Goal: Transaction & Acquisition: Purchase product/service

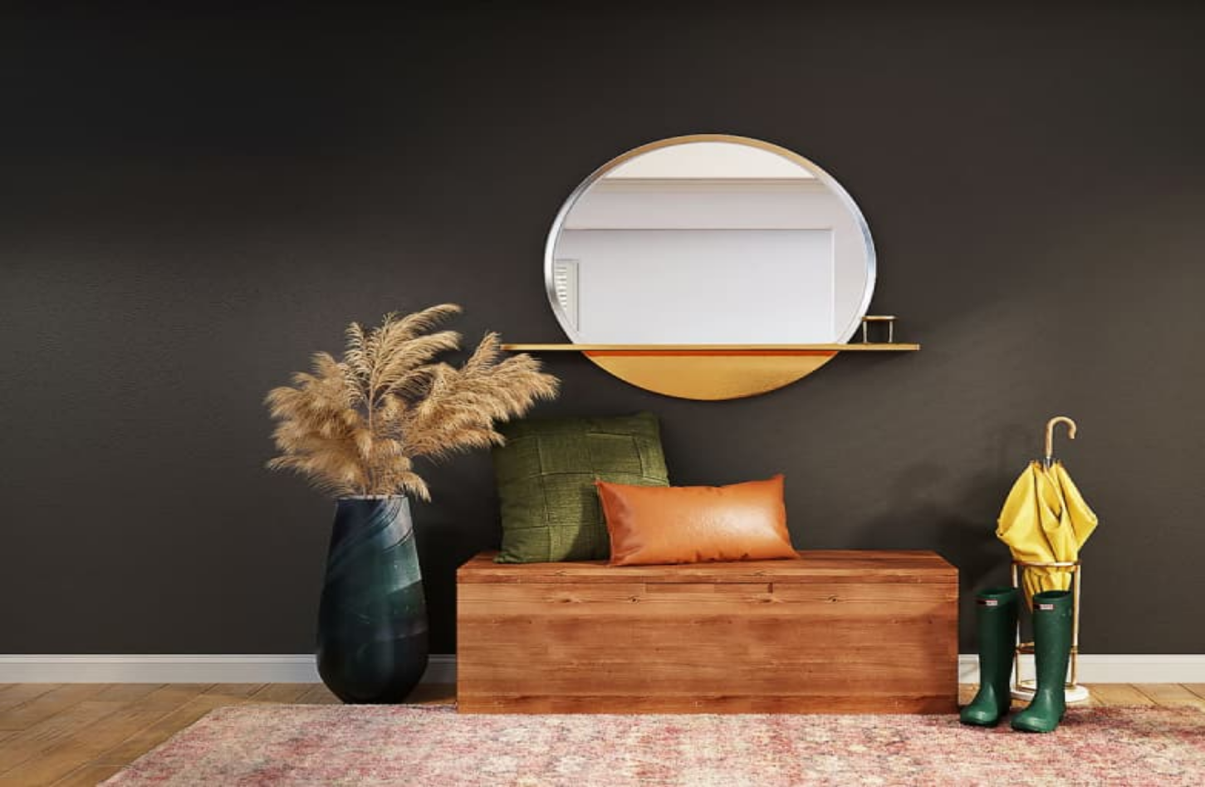
click at [125, 221] on input "Email address *" at bounding box center [66, 212] width 118 height 17
paste input "**********"
type input "**********"
click at [177, 287] on button "Sign In" at bounding box center [153, 277] width 48 height 17
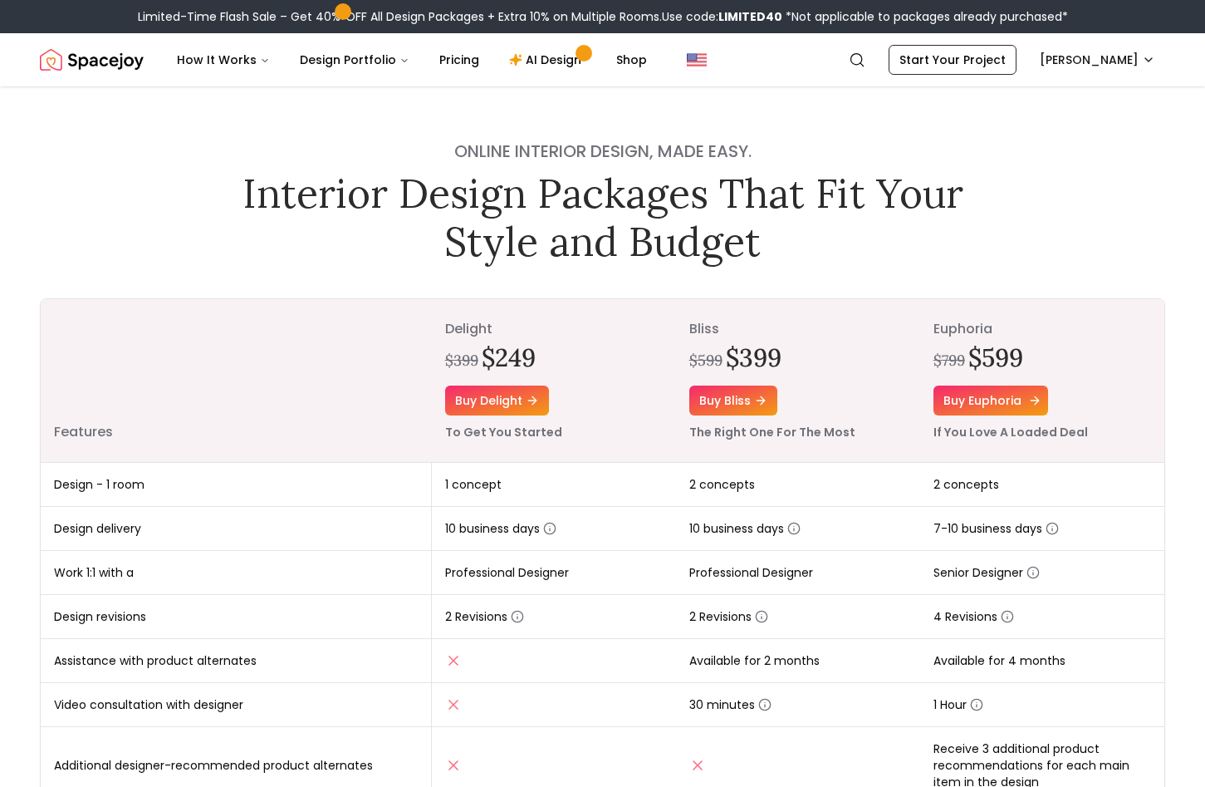
click at [960, 396] on link "Buy euphoria" at bounding box center [991, 400] width 115 height 30
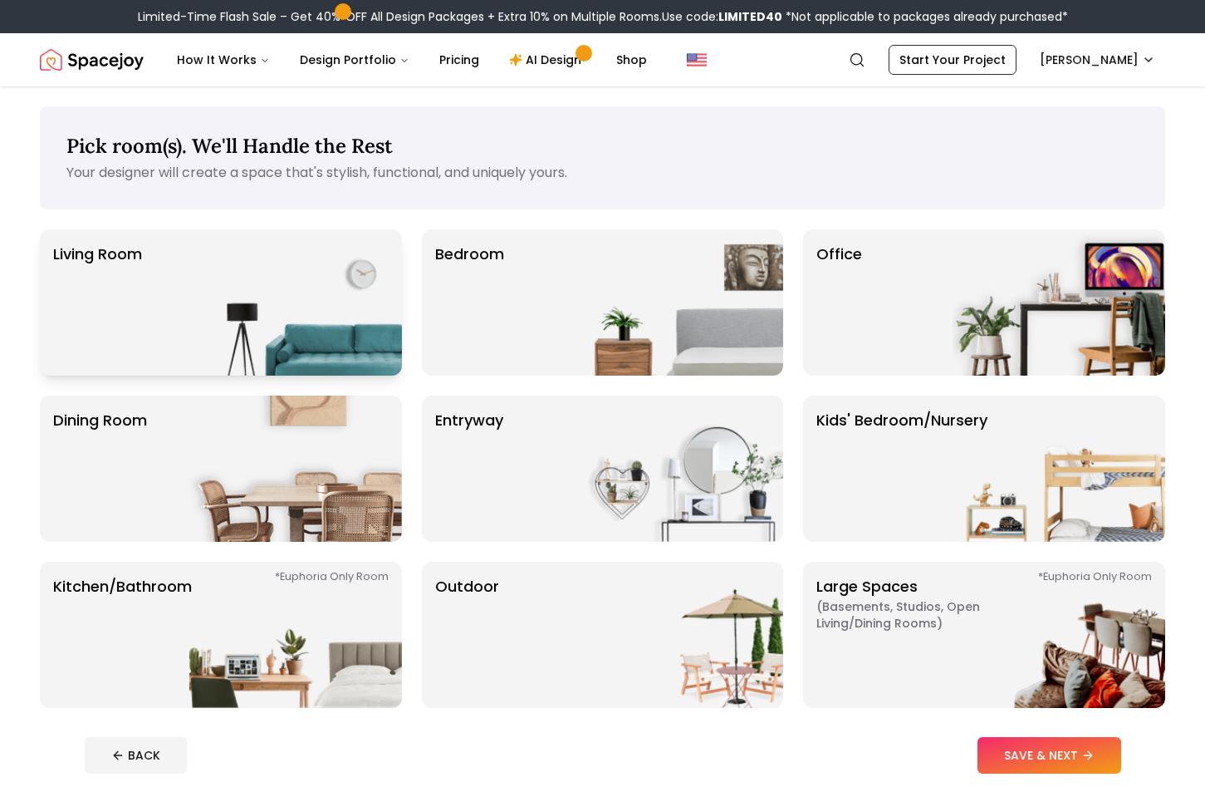
click at [247, 301] on img at bounding box center [295, 302] width 213 height 146
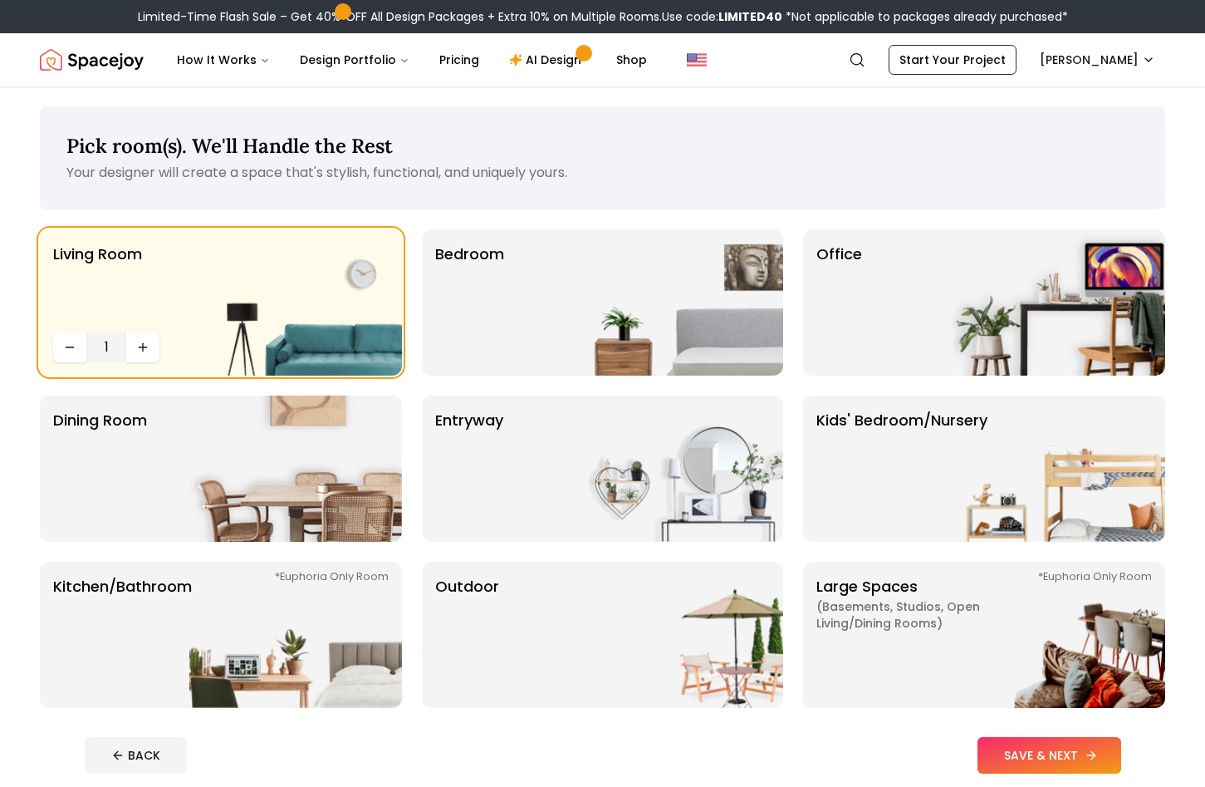
click at [1078, 750] on button "SAVE & NEXT" at bounding box center [1050, 755] width 144 height 37
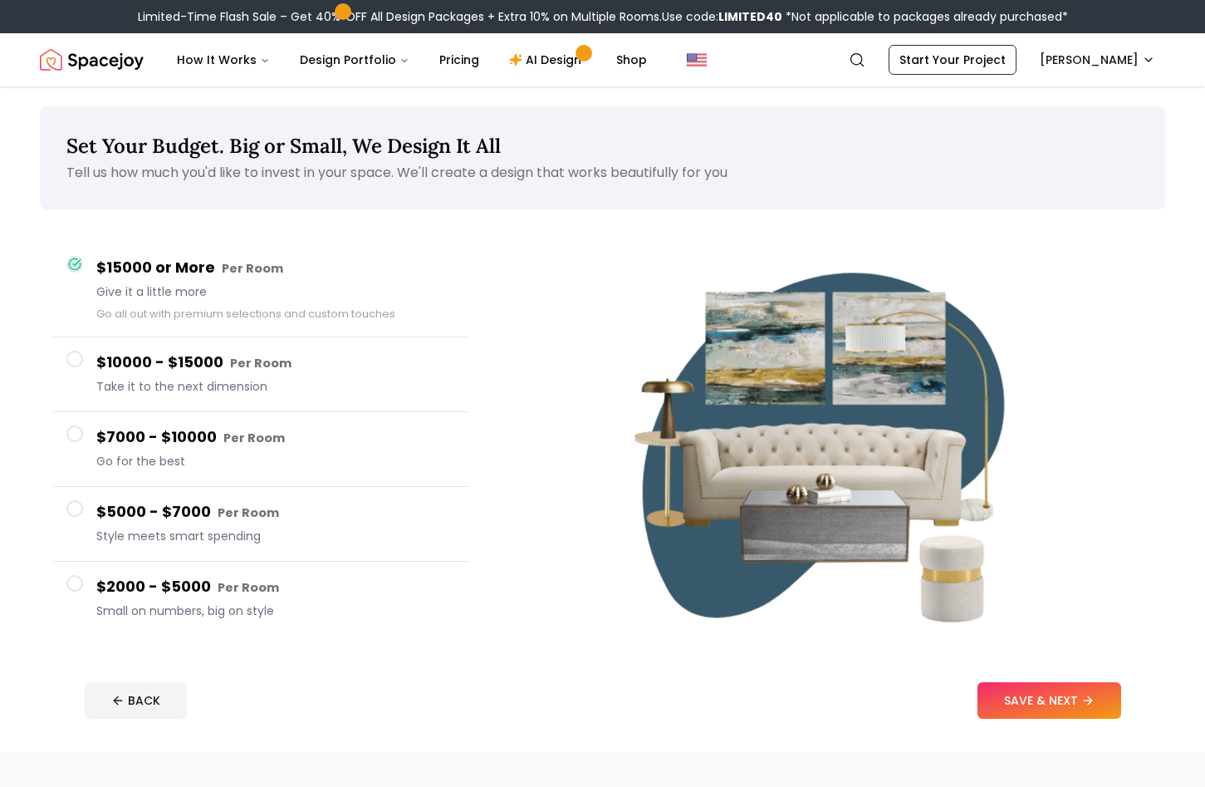
click at [265, 283] on div "$15000 or More Per Room Give it a little more Go all out with premium selection…" at bounding box center [275, 289] width 359 height 67
click at [1067, 711] on button "SAVE & NEXT" at bounding box center [1050, 700] width 144 height 37
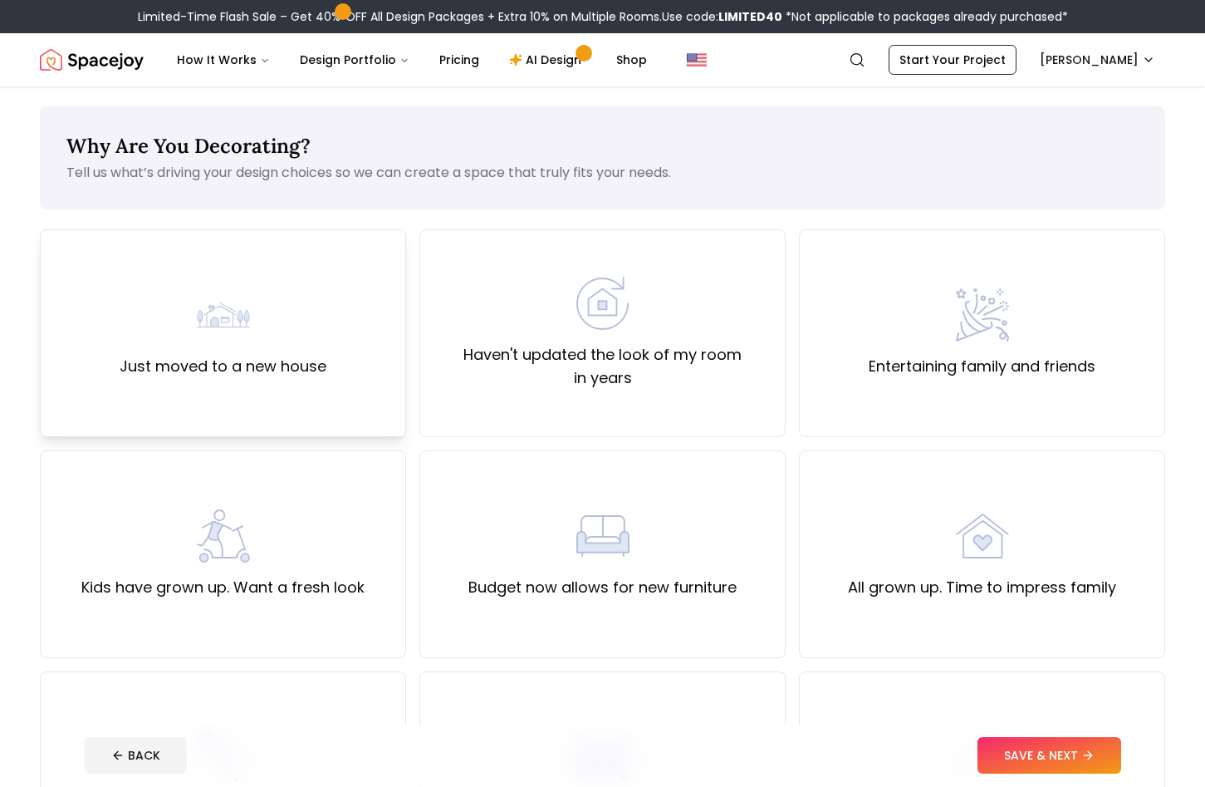
click at [302, 326] on div "Just moved to a new house" at bounding box center [223, 333] width 207 height 90
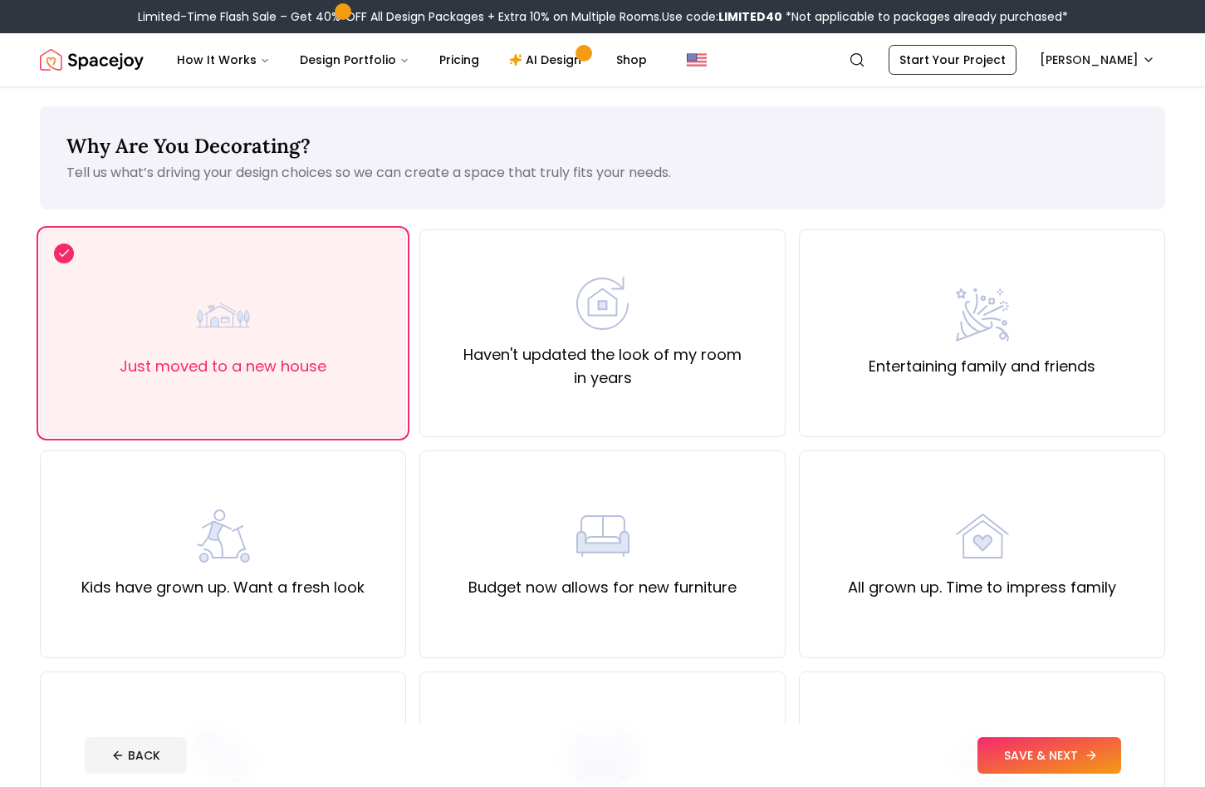
click at [1056, 760] on button "SAVE & NEXT" at bounding box center [1050, 755] width 144 height 37
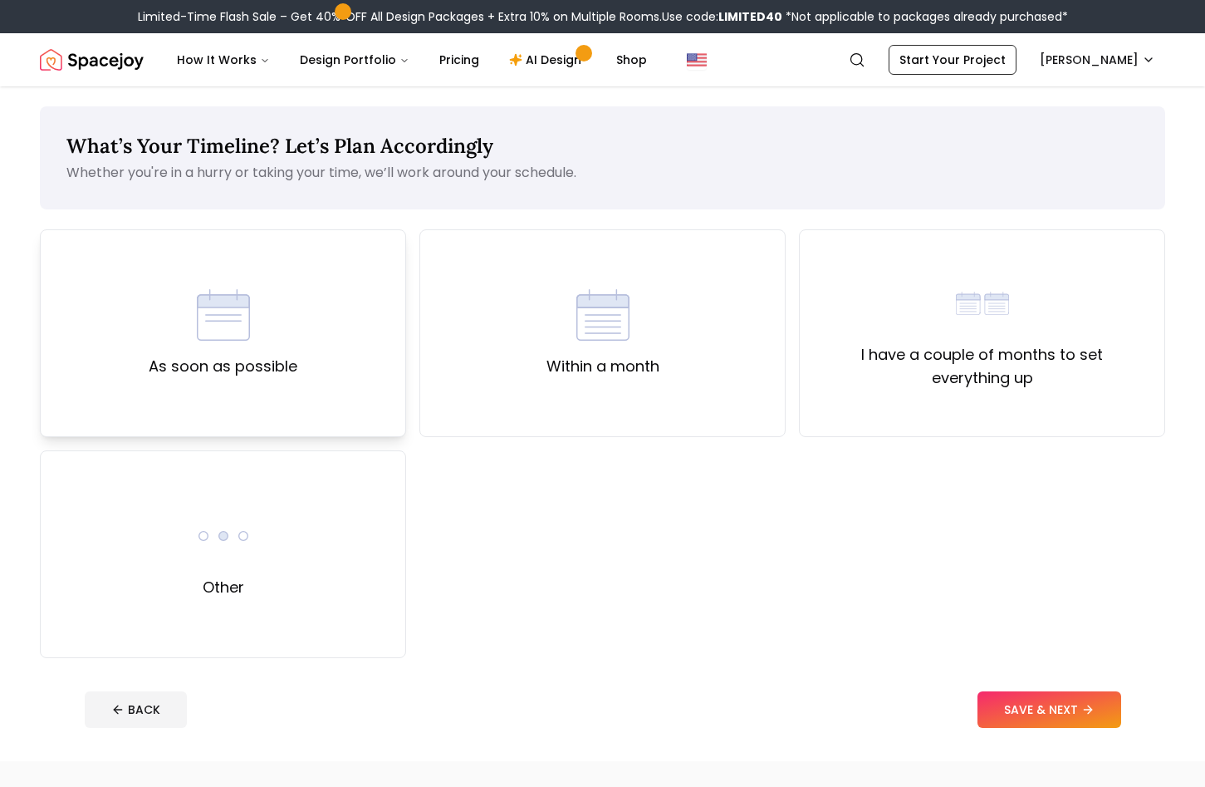
click at [247, 359] on label "As soon as possible" at bounding box center [223, 366] width 149 height 23
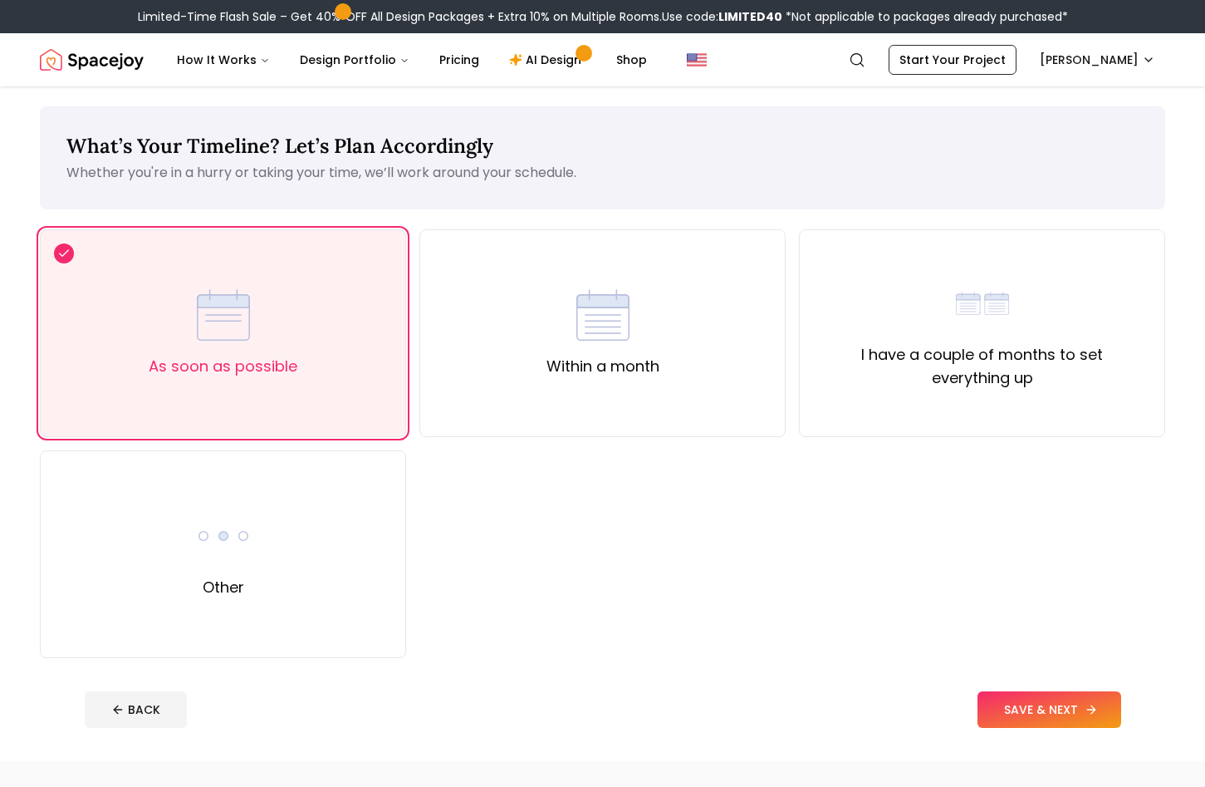
click at [1021, 711] on button "SAVE & NEXT" at bounding box center [1050, 709] width 144 height 37
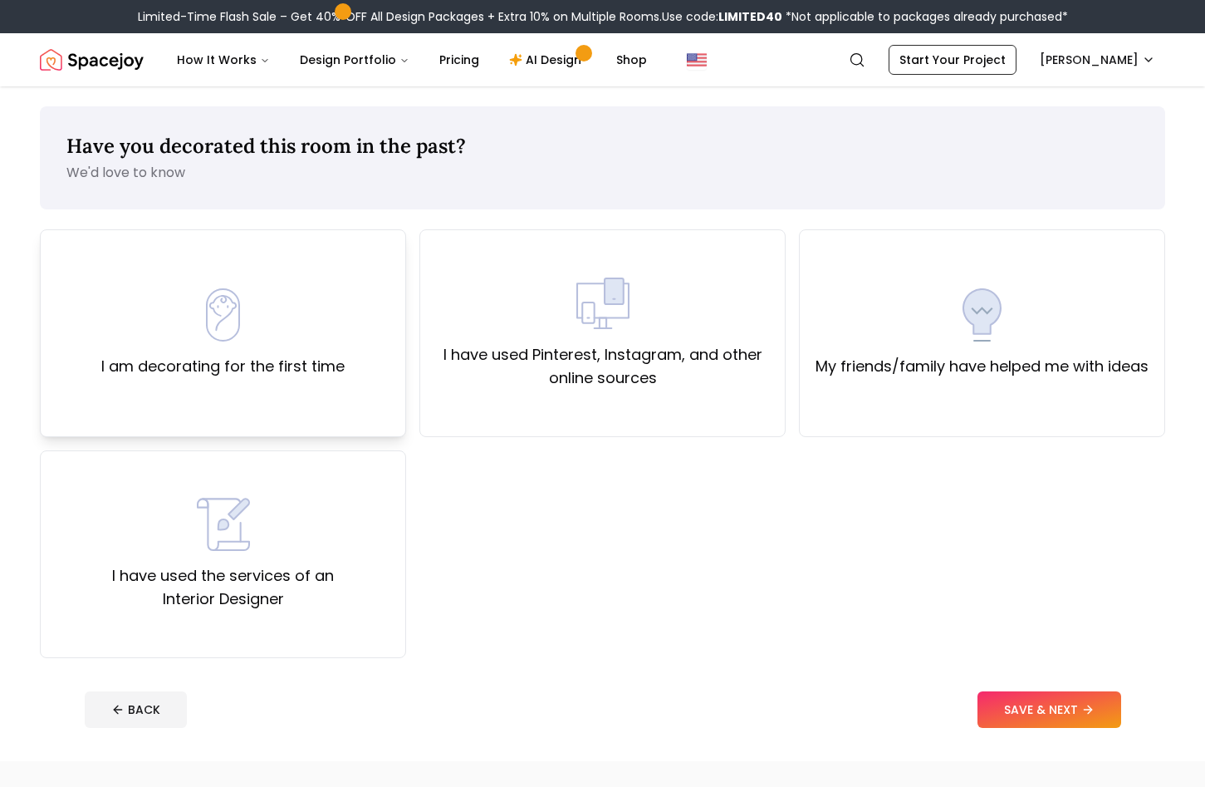
click at [234, 336] on img at bounding box center [223, 314] width 53 height 53
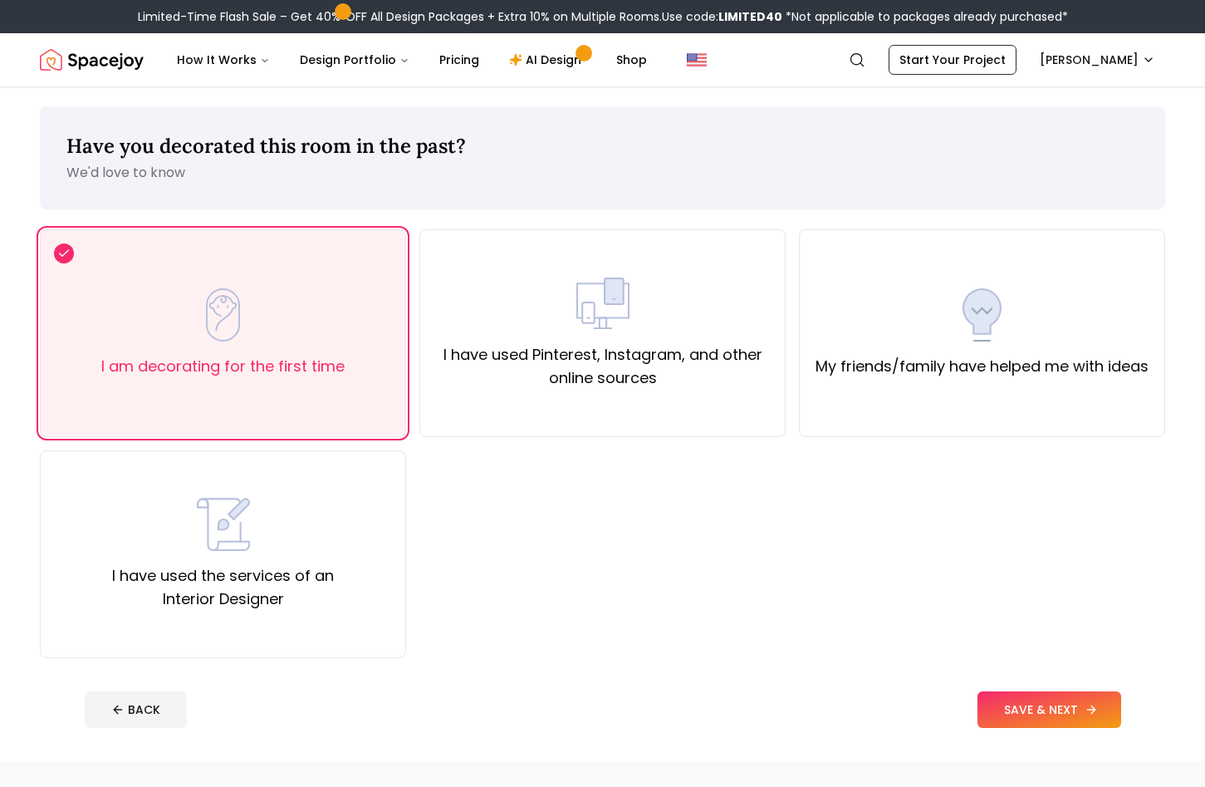
click at [1046, 714] on button "SAVE & NEXT" at bounding box center [1050, 709] width 144 height 37
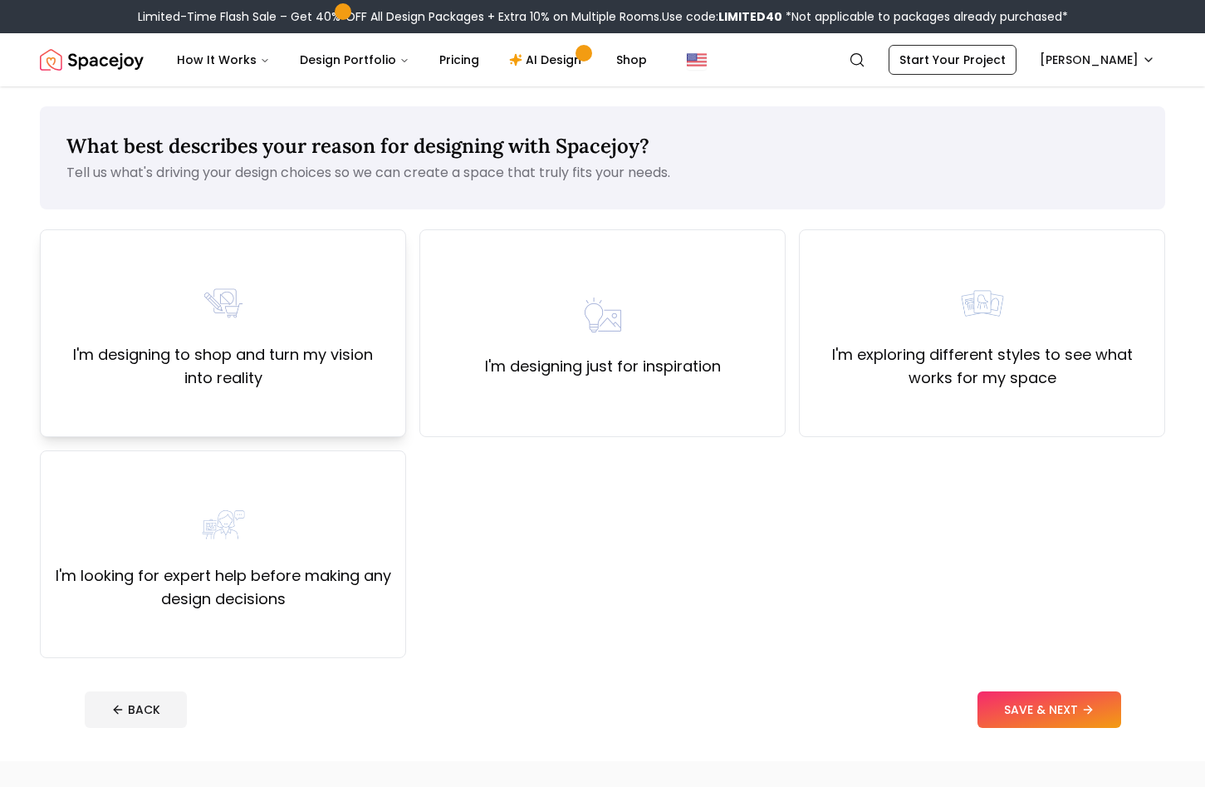
click at [314, 316] on div "I'm designing to shop and turn my vision into reality" at bounding box center [223, 333] width 338 height 113
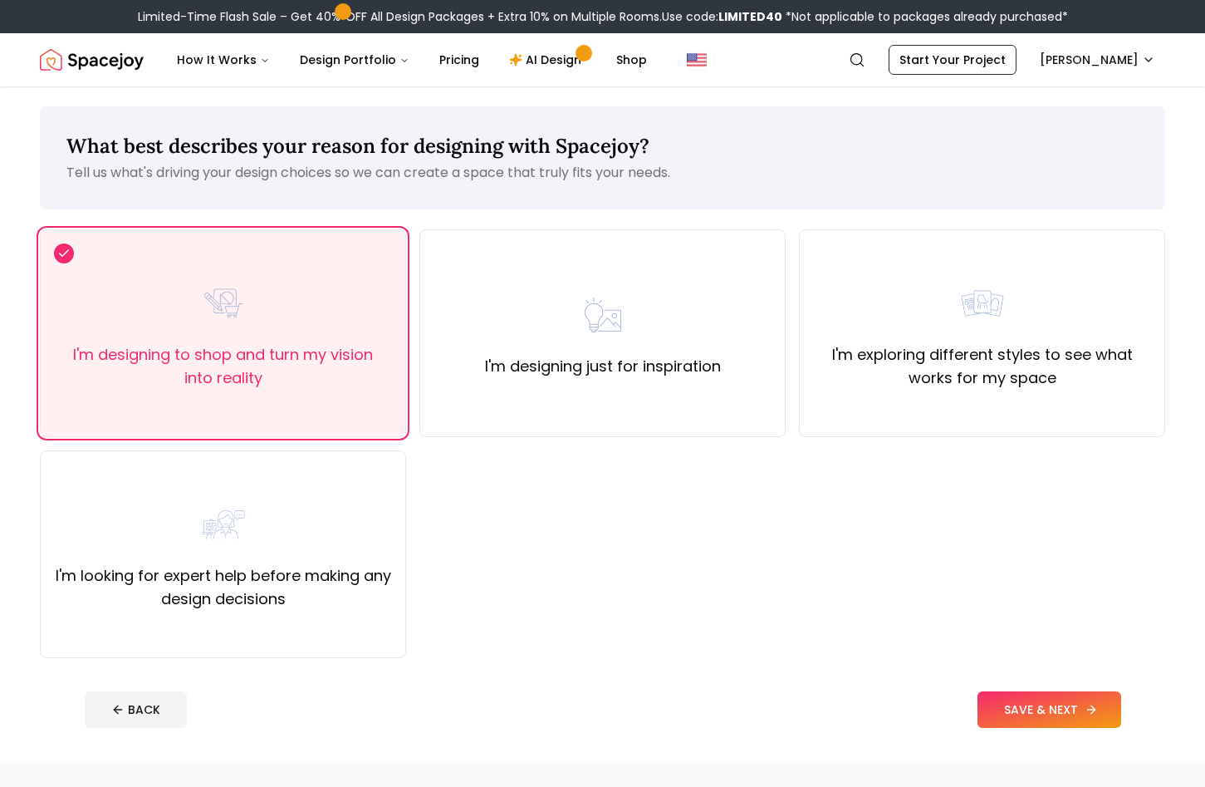
click at [1088, 703] on icon at bounding box center [1091, 709] width 13 height 13
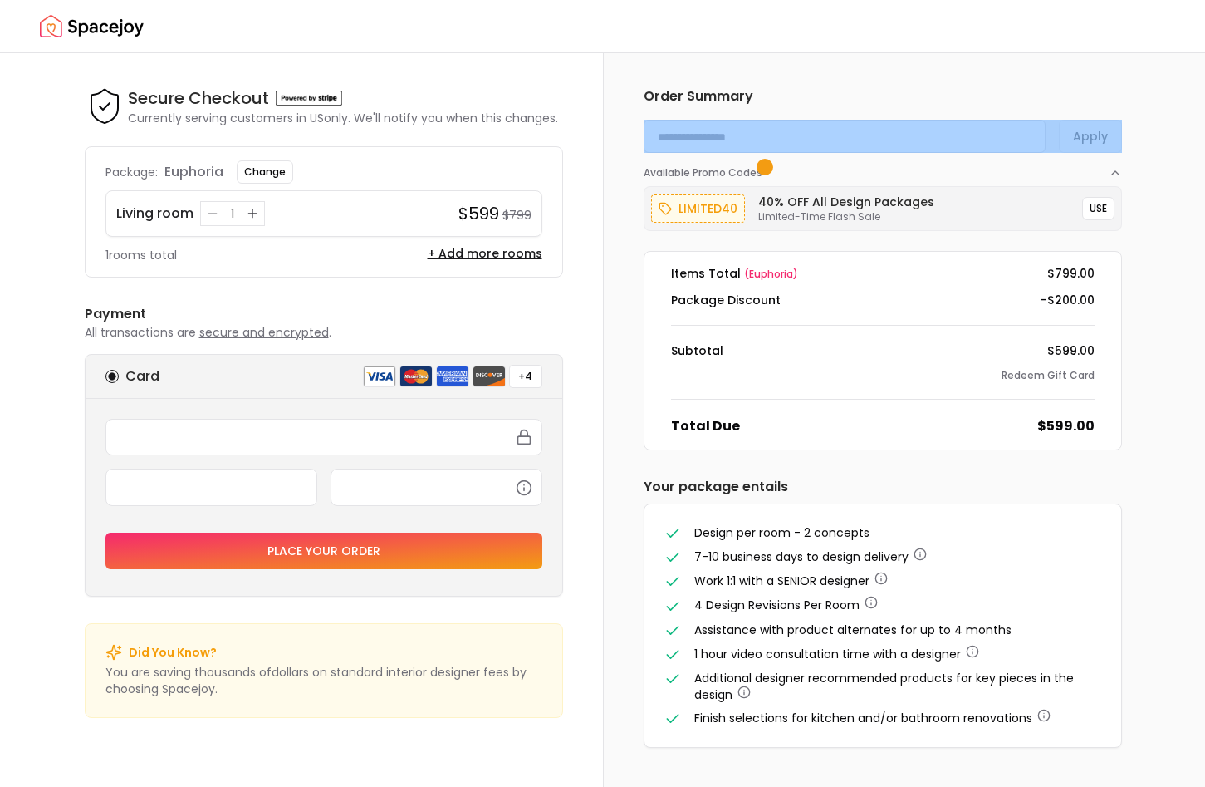
click at [17, 786] on icon "button" at bounding box center [12, 795] width 7 height 7
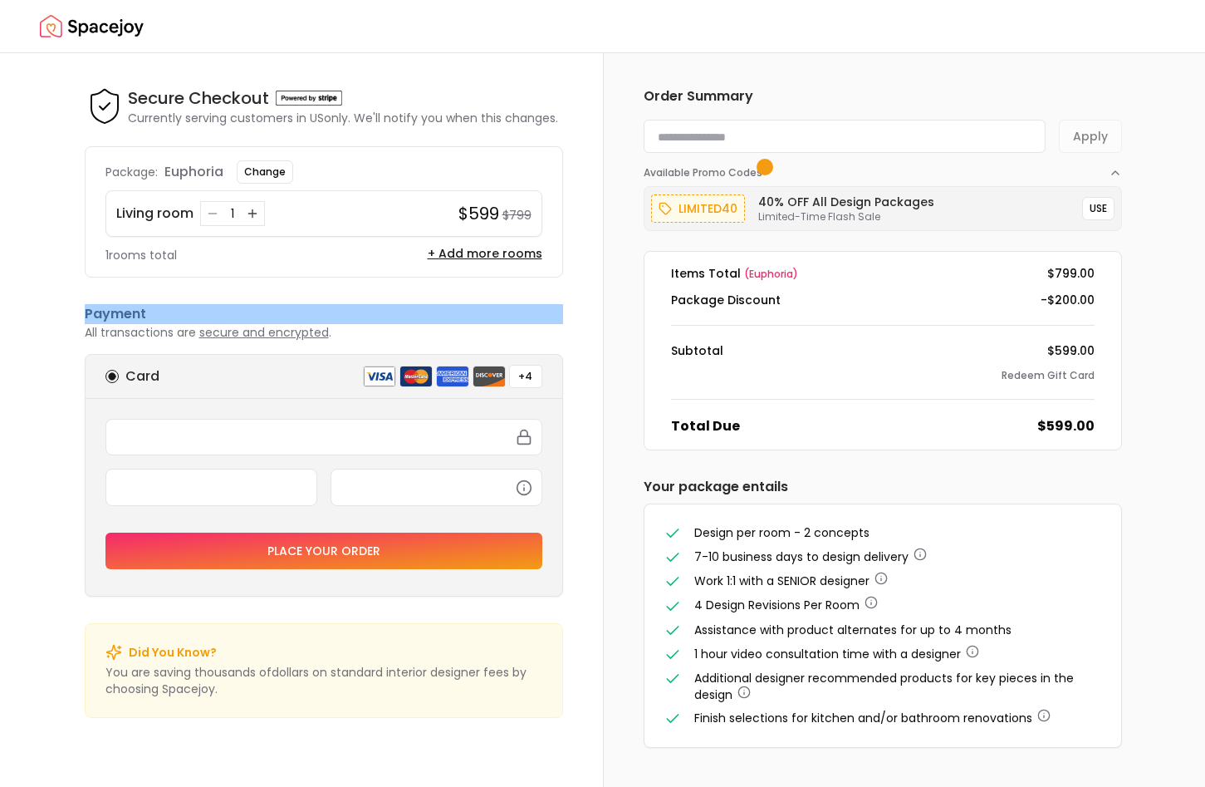
click at [27, 786] on button "button" at bounding box center [13, 797] width 27 height 21
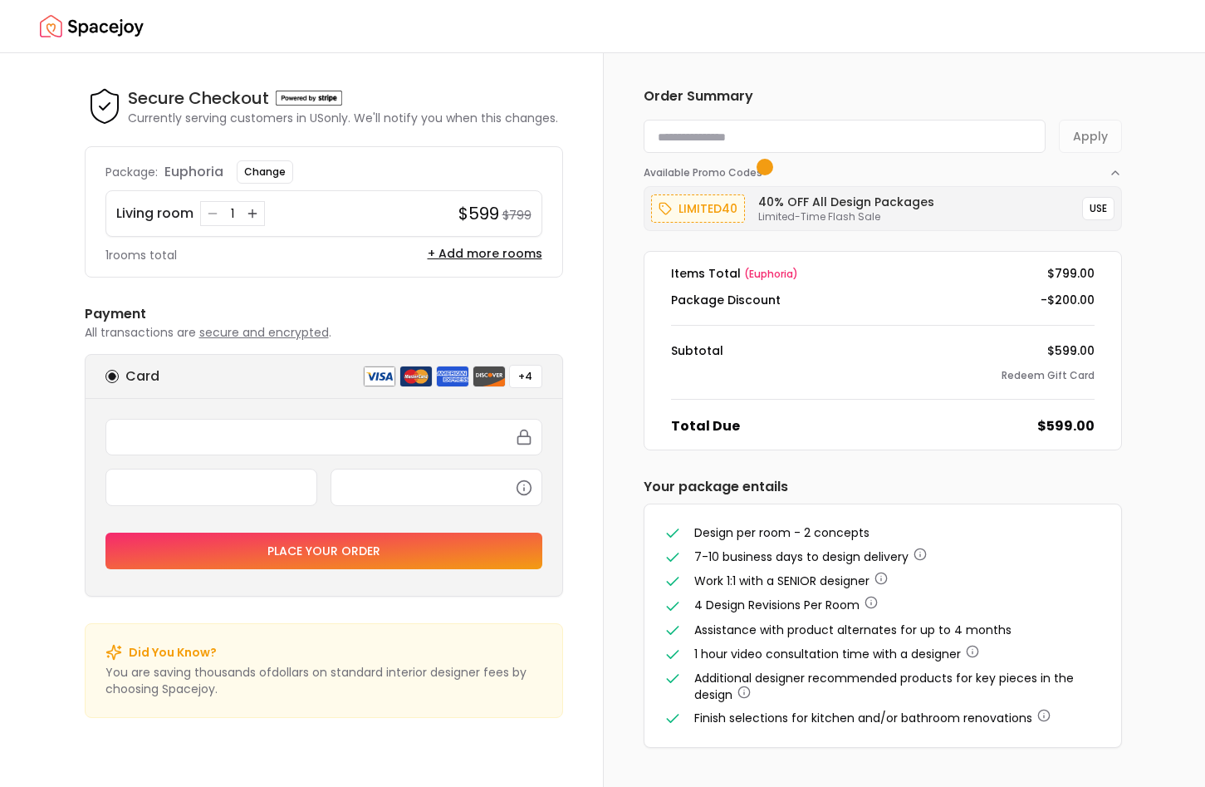
type input "*******"
click at [1169, 534] on div "Order Summary ******* Apply Available Promo Codes limited40 40% OFF All Design …" at bounding box center [904, 419] width 603 height 733
click at [1175, 533] on div "Order Summary ******* Apply Available Promo Codes limited40 40% OFF All Design …" at bounding box center [904, 419] width 603 height 733
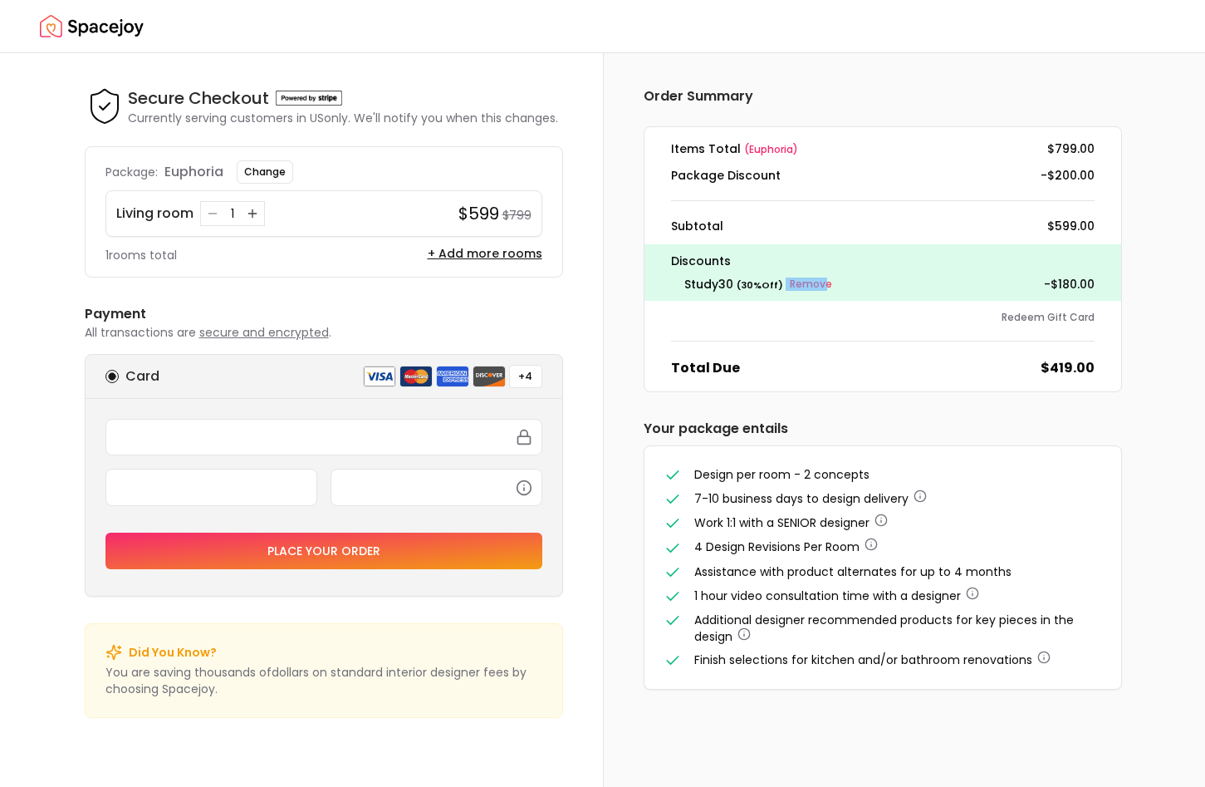
click at [1149, 562] on div "Order Summary Items Total ( euphoria ) $799.00 Package Discount -$200.00 Subtot…" at bounding box center [883, 388] width 558 height 670
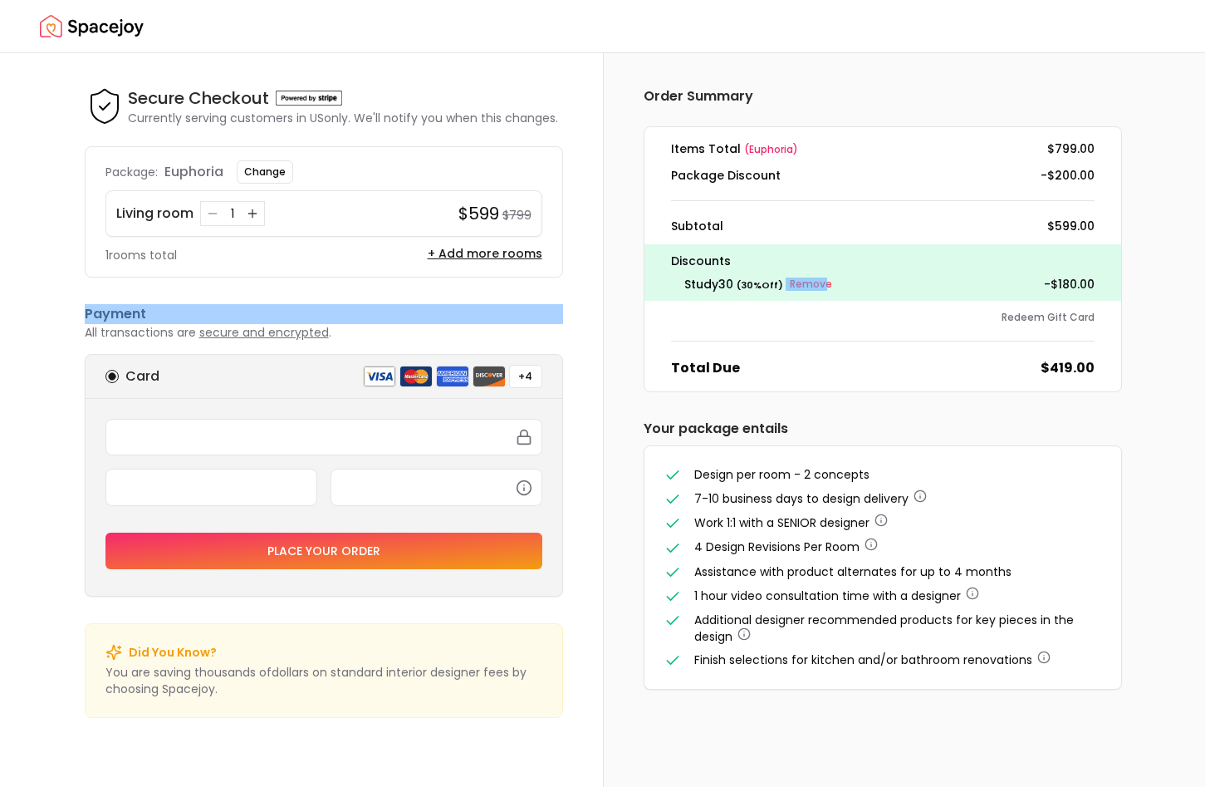
click at [20, 786] on icon "button" at bounding box center [13, 795] width 13 height 13
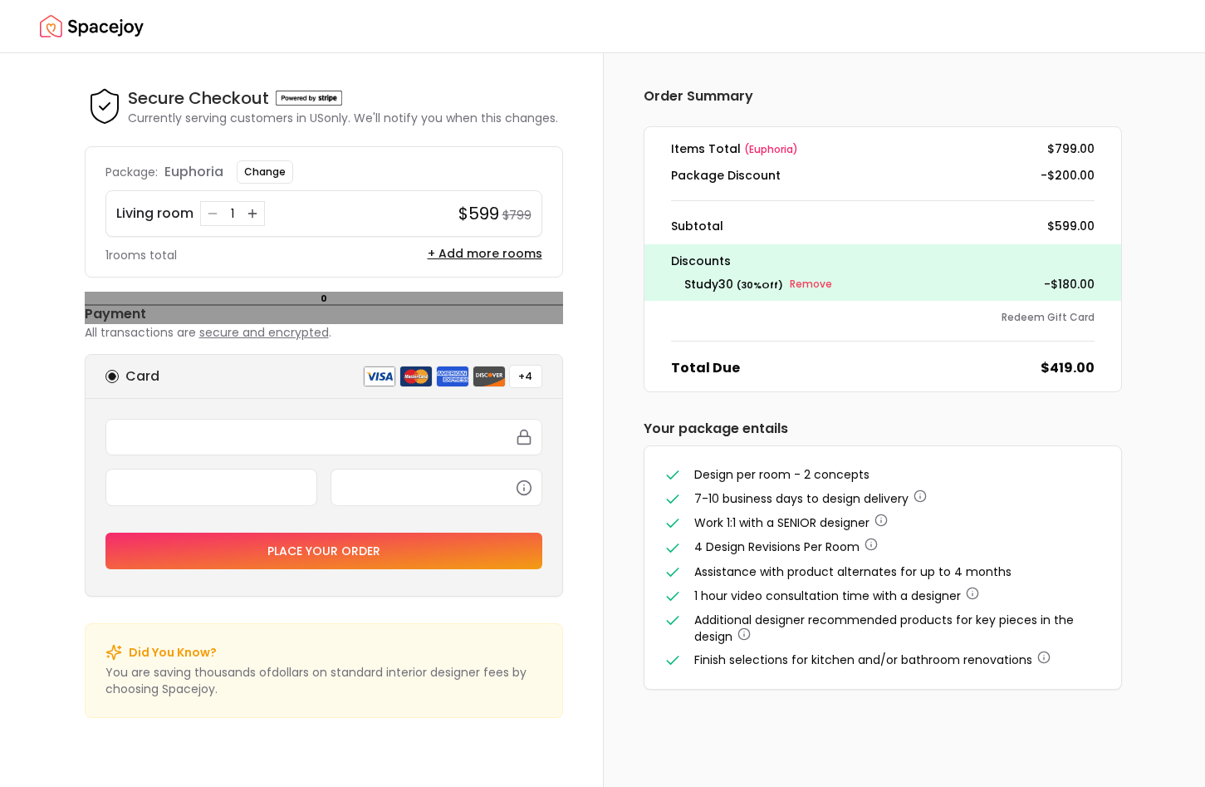
click at [99, 314] on h6 "Payment" at bounding box center [324, 314] width 478 height 20
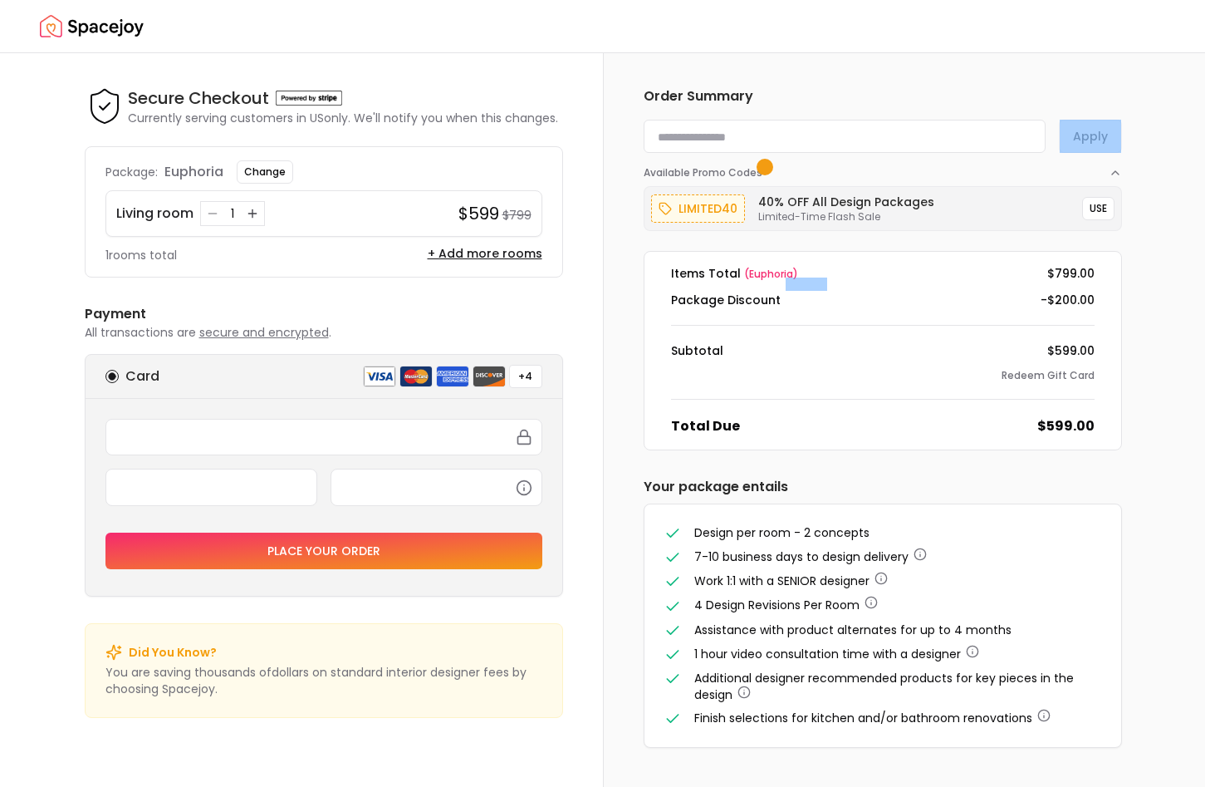
drag, startPoint x: 1182, startPoint y: 36, endPoint x: 1191, endPoint y: 63, distance: 28.9
click at [27, 786] on button "button" at bounding box center [13, 797] width 27 height 21
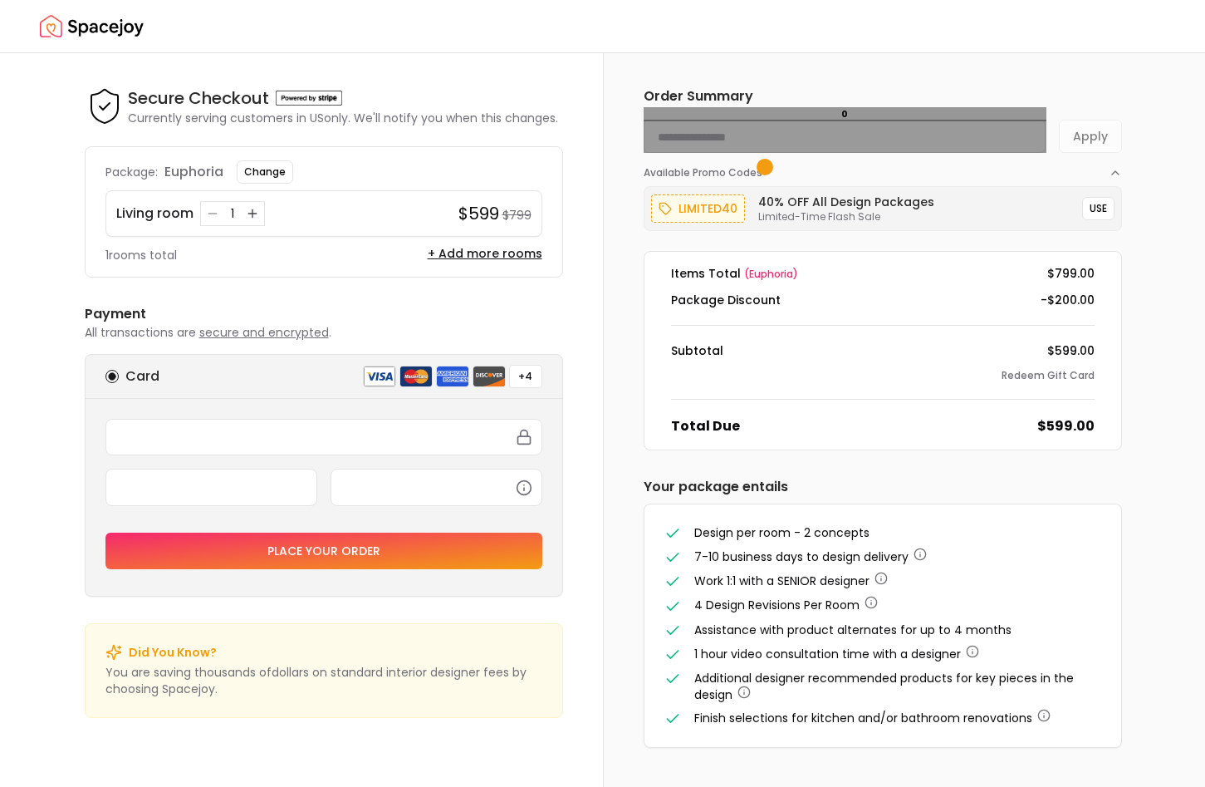
click at [936, 130] on input at bounding box center [845, 136] width 402 height 33
click at [890, 132] on input at bounding box center [845, 136] width 402 height 33
click at [1093, 132] on form "Apply" at bounding box center [883, 136] width 478 height 33
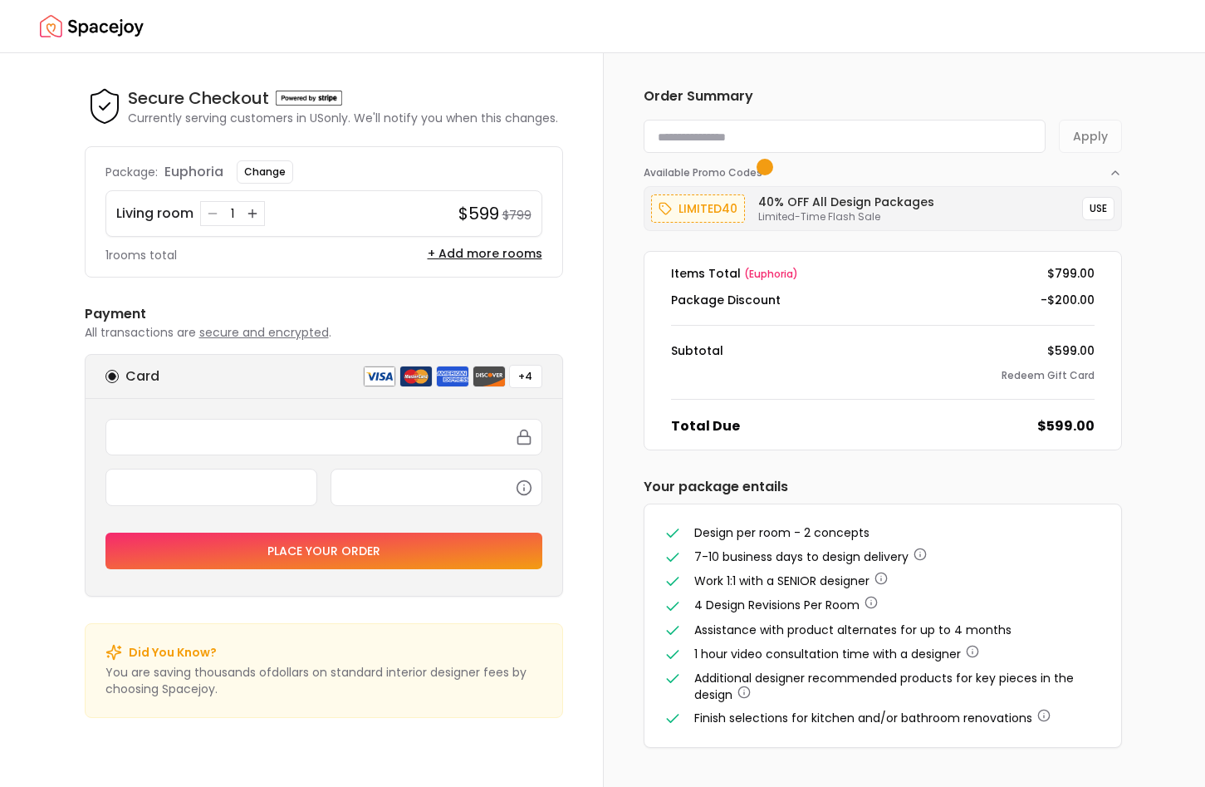
click at [902, 135] on input at bounding box center [845, 136] width 402 height 33
type input "******"
click at [1088, 135] on button "Apply" at bounding box center [1090, 136] width 63 height 33
drag, startPoint x: 726, startPoint y: 144, endPoint x: 640, endPoint y: 135, distance: 86.0
click at [644, 135] on input "******" at bounding box center [845, 136] width 402 height 33
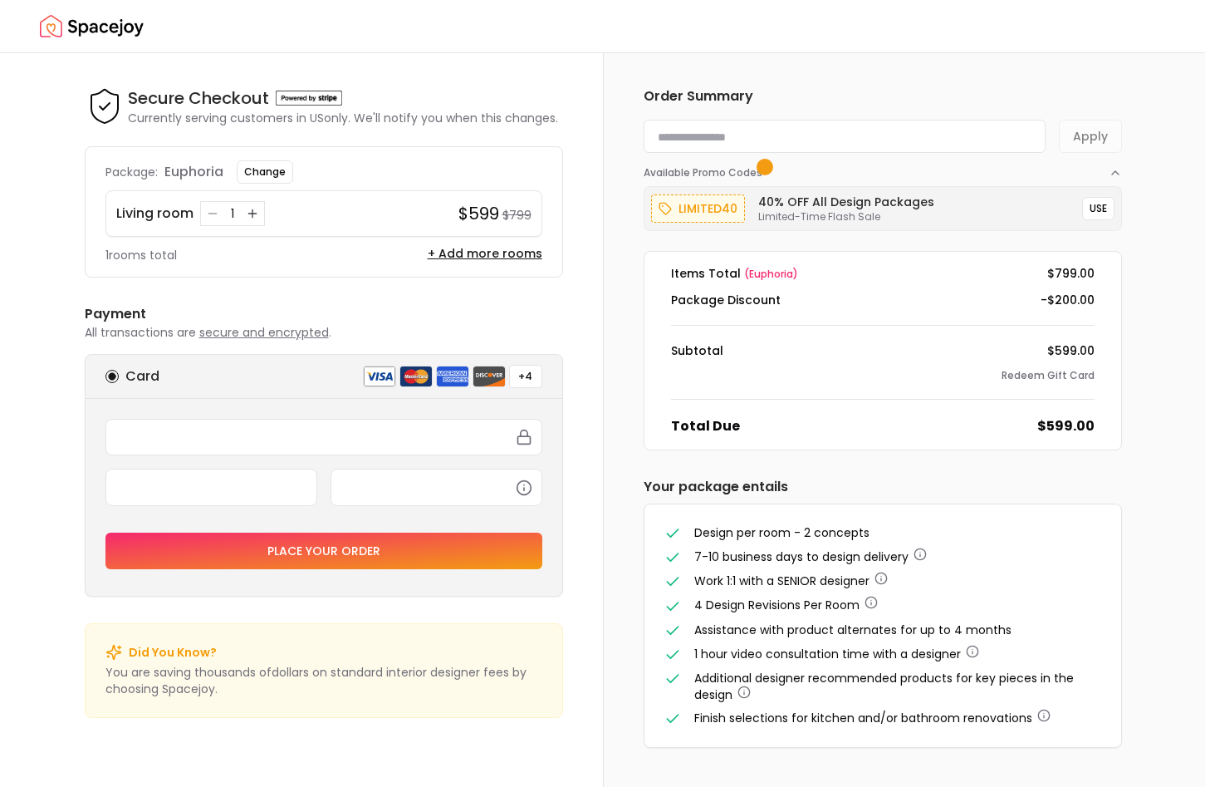
click at [1143, 145] on div "Order Summary Apply Available Promo Codes limited40 40% OFF All Design Packages…" at bounding box center [883, 417] width 558 height 728
type input "*******"
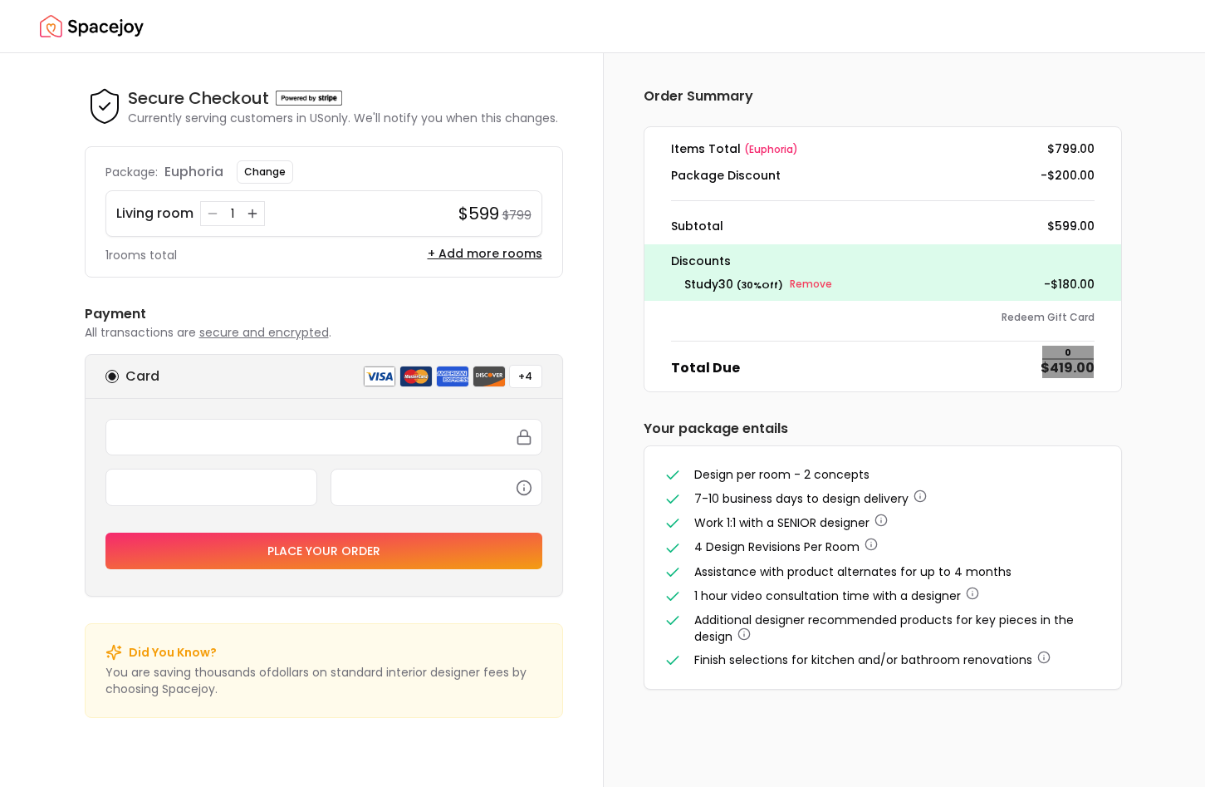
click at [1055, 370] on dd "$419.00" at bounding box center [1068, 368] width 54 height 20
click at [1059, 365] on dd "$419.00" at bounding box center [1068, 368] width 54 height 20
drag, startPoint x: 670, startPoint y: 365, endPoint x: 736, endPoint y: 373, distance: 67.0
click at [736, 373] on div "Total Due $419.00" at bounding box center [883, 368] width 450 height 20
copy dt "Total Due"
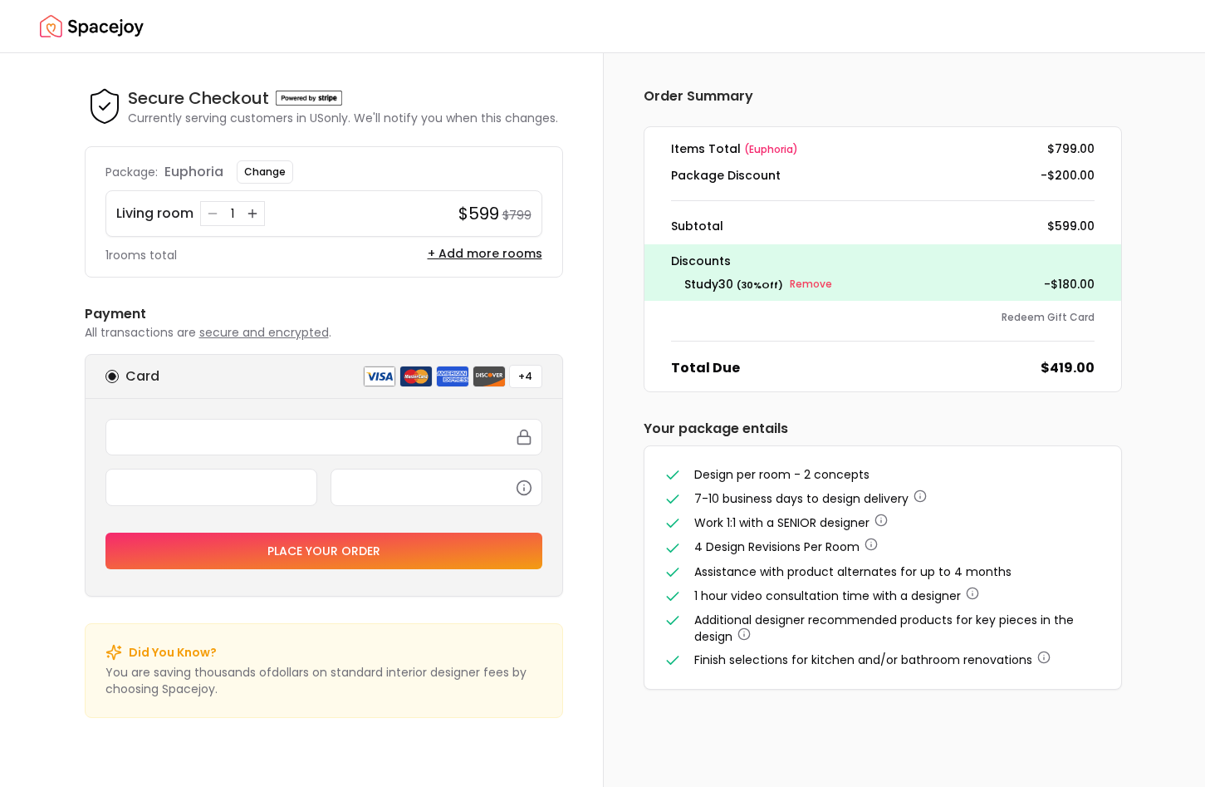
click at [1165, 738] on div "Order Summary Items Total ( euphoria ) $799.00 Package Discount -$200.00 Subtot…" at bounding box center [904, 419] width 603 height 733
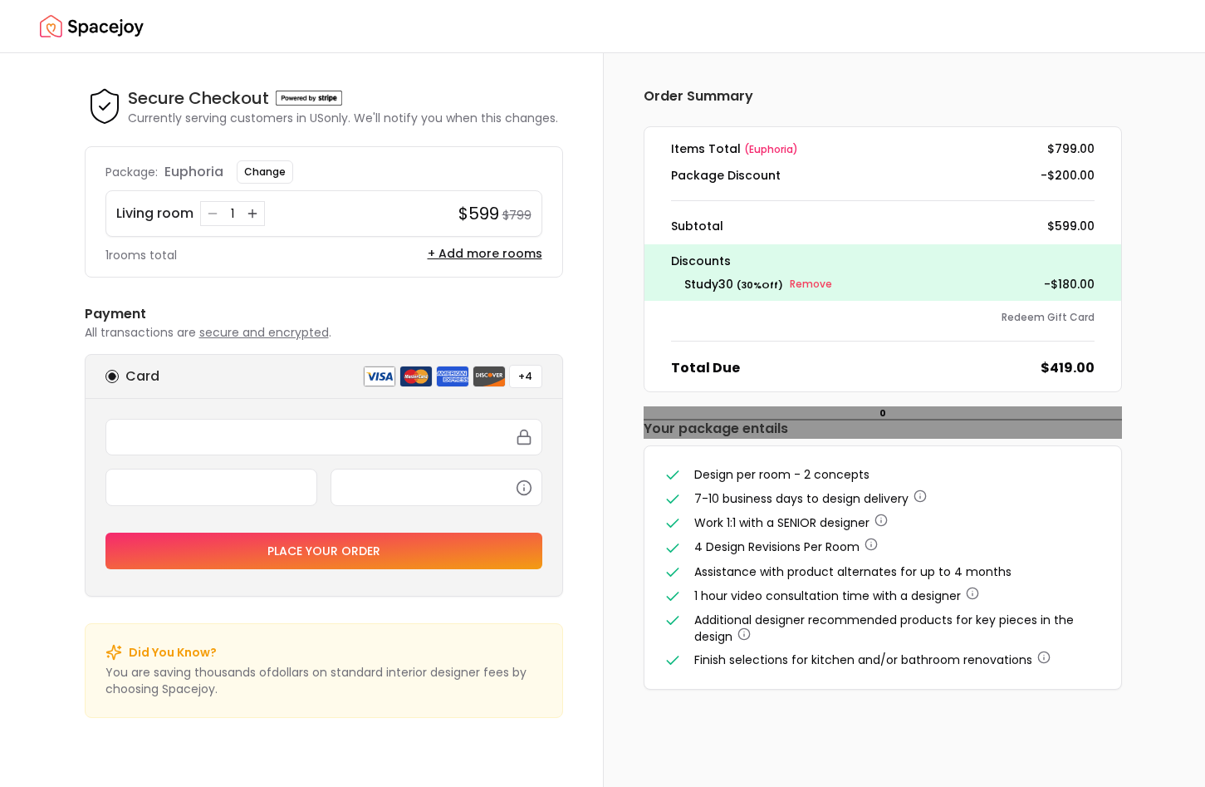
click at [742, 431] on h6 "Your package entails" at bounding box center [883, 429] width 478 height 20
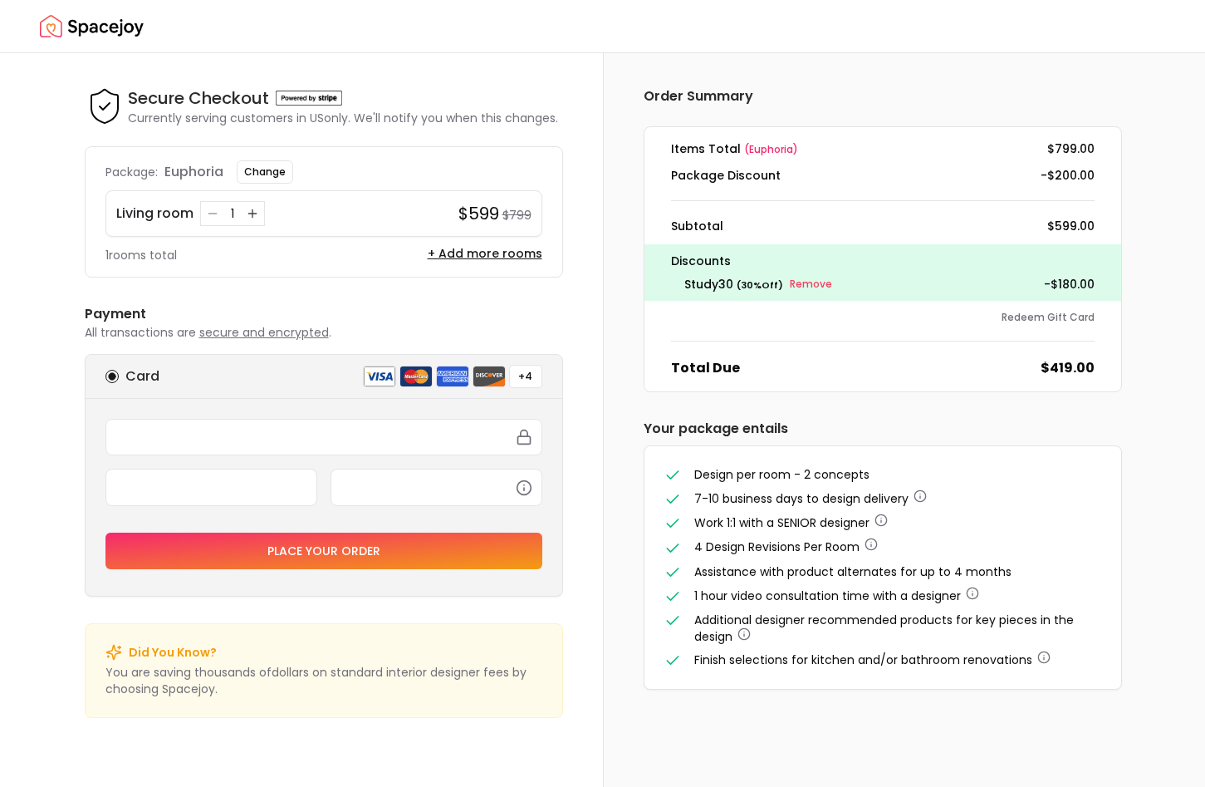
click at [1173, 137] on div "Order Summary Items Total ( euphoria ) $799.00 Package Discount -$200.00 Subtot…" at bounding box center [904, 419] width 603 height 733
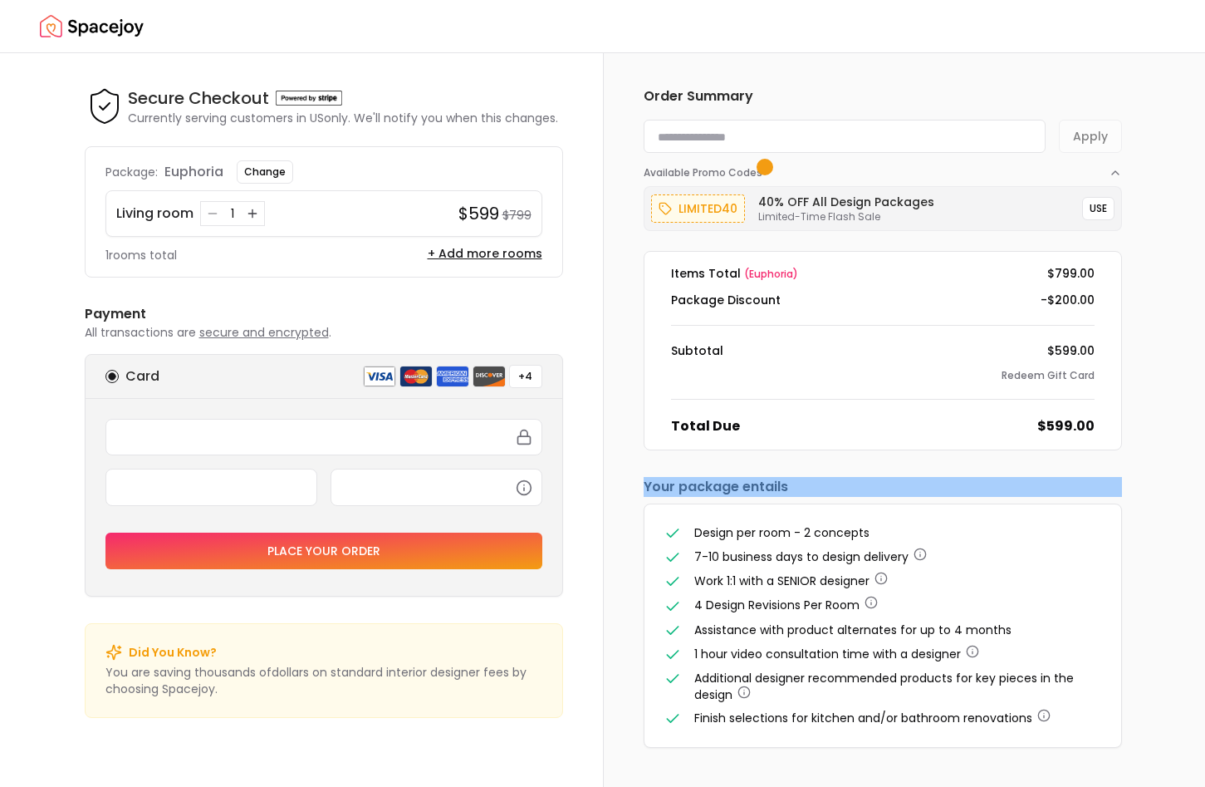
click at [20, 786] on icon "button" at bounding box center [13, 795] width 13 height 13
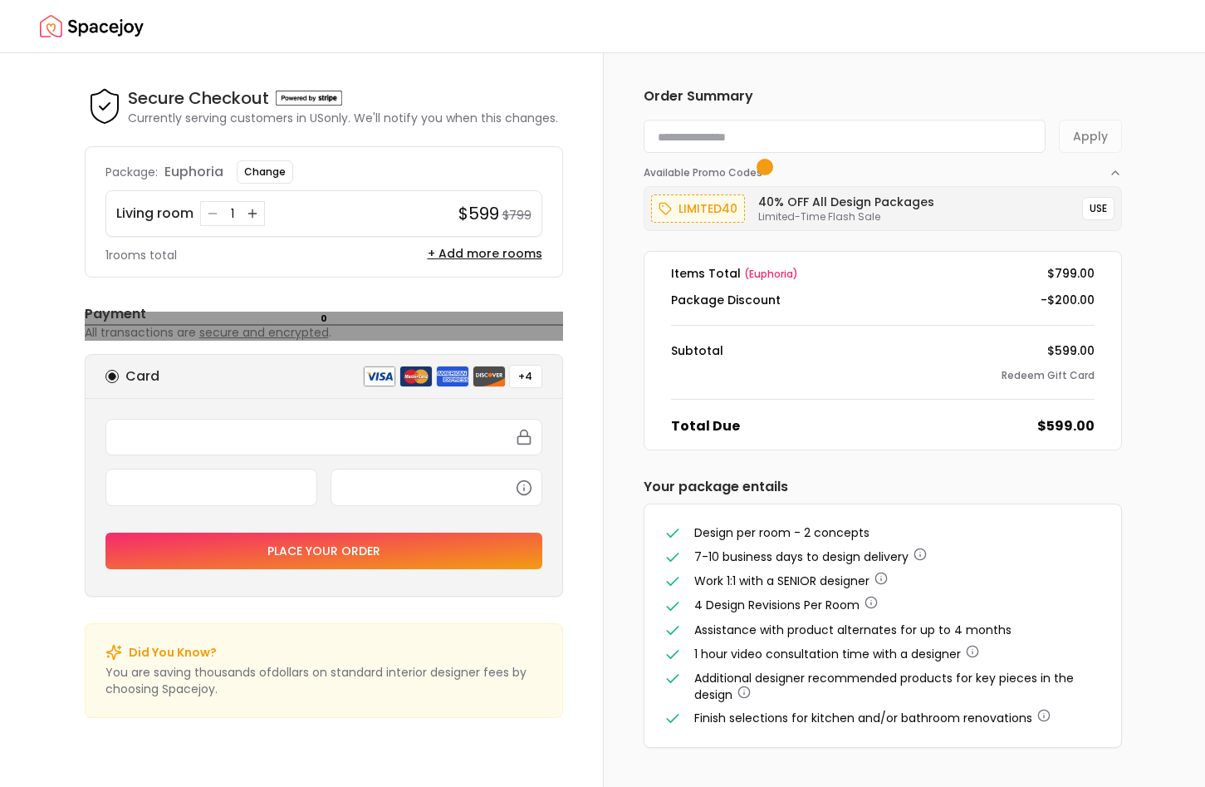
click at [135, 331] on p "All transactions are secure and encrypted ." at bounding box center [324, 332] width 478 height 17
